Goal: Transaction & Acquisition: Purchase product/service

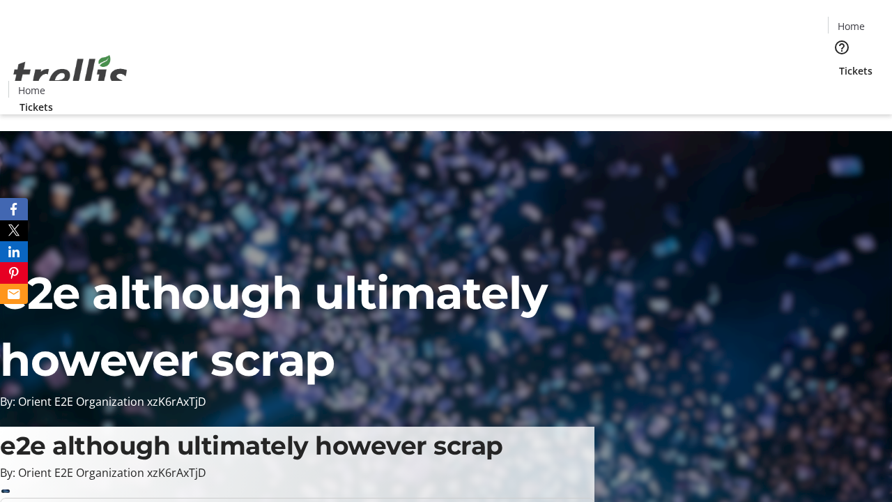
click at [840, 63] on span "Tickets" at bounding box center [856, 70] width 33 height 15
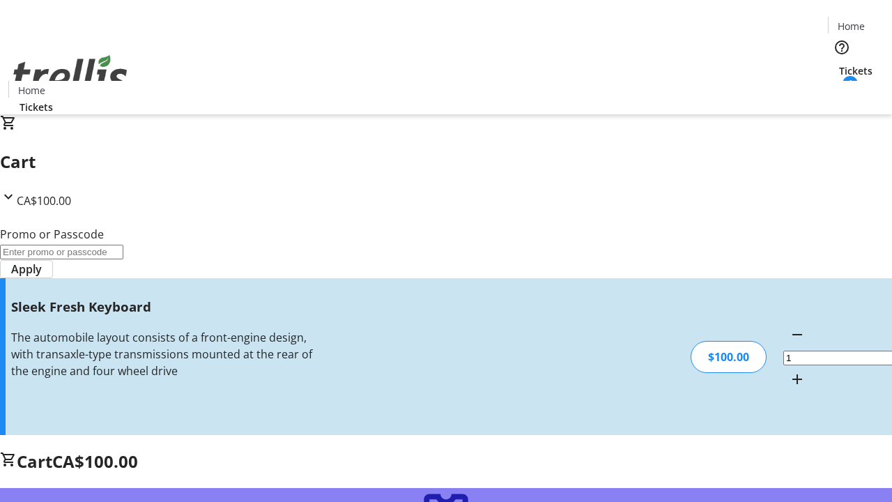
type input "FREE"
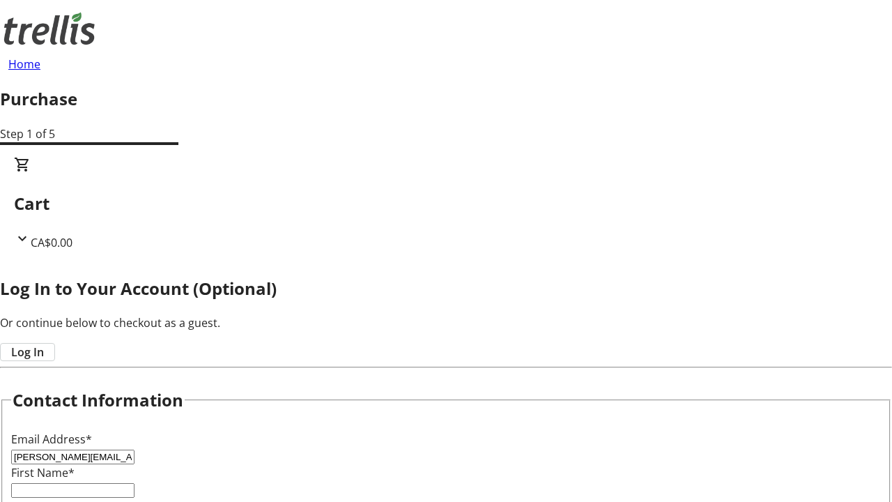
type input "[PERSON_NAME][EMAIL_ADDRESS][DOMAIN_NAME]"
type input "[PERSON_NAME]"
